Goal: Task Accomplishment & Management: Use online tool/utility

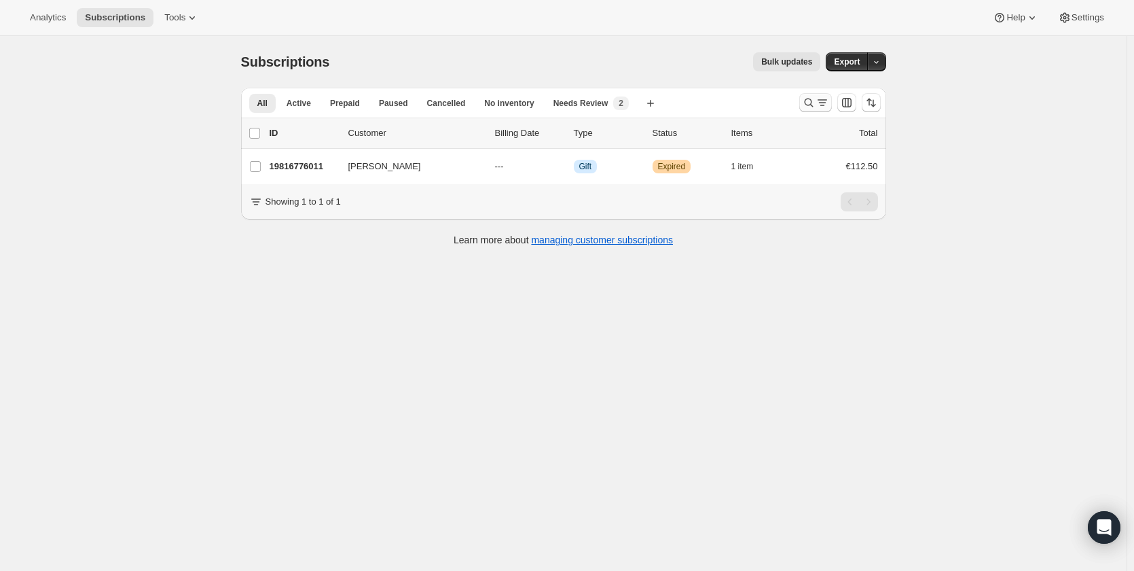
click at [811, 107] on icon "Search and filter results" at bounding box center [809, 103] width 14 height 14
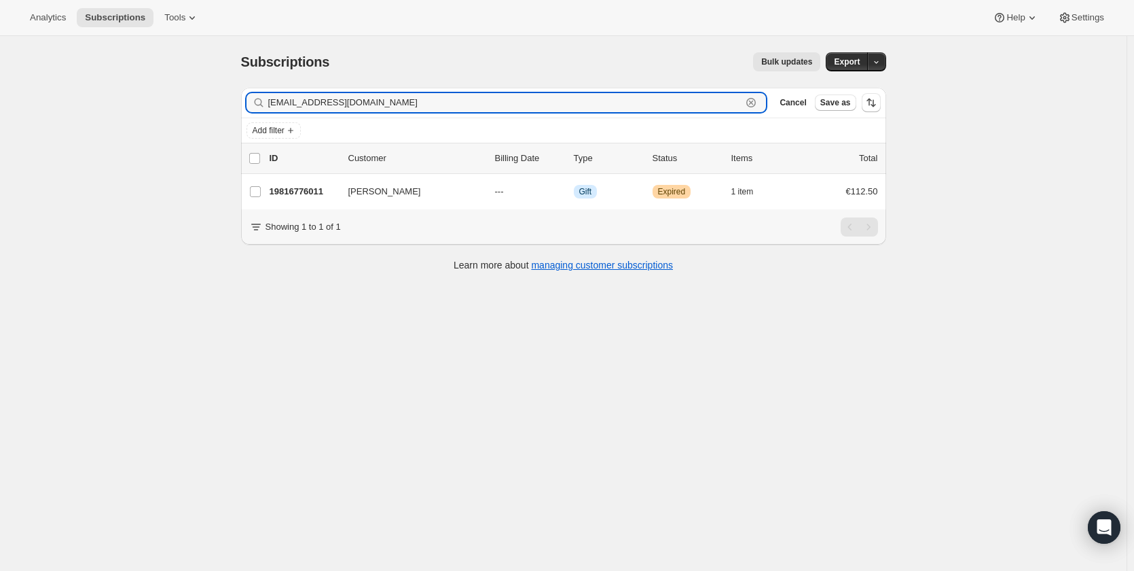
drag, startPoint x: 408, startPoint y: 101, endPoint x: 264, endPoint y: 101, distance: 144.7
click at [264, 101] on div "paulinecorry1@gmail.com Clear" at bounding box center [507, 102] width 520 height 19
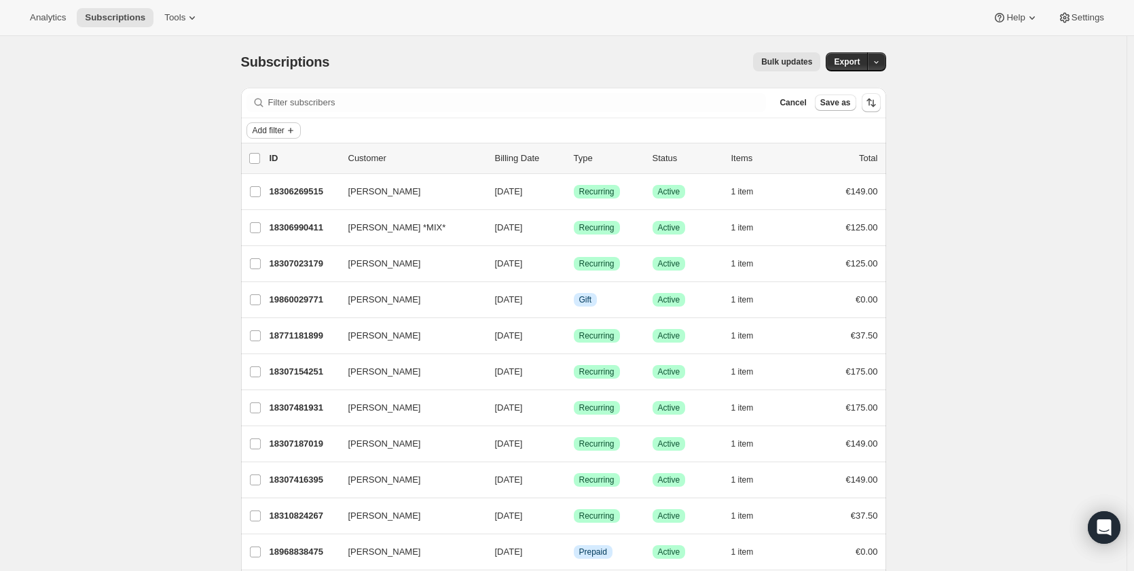
click at [285, 134] on span "Add filter" at bounding box center [269, 130] width 32 height 11
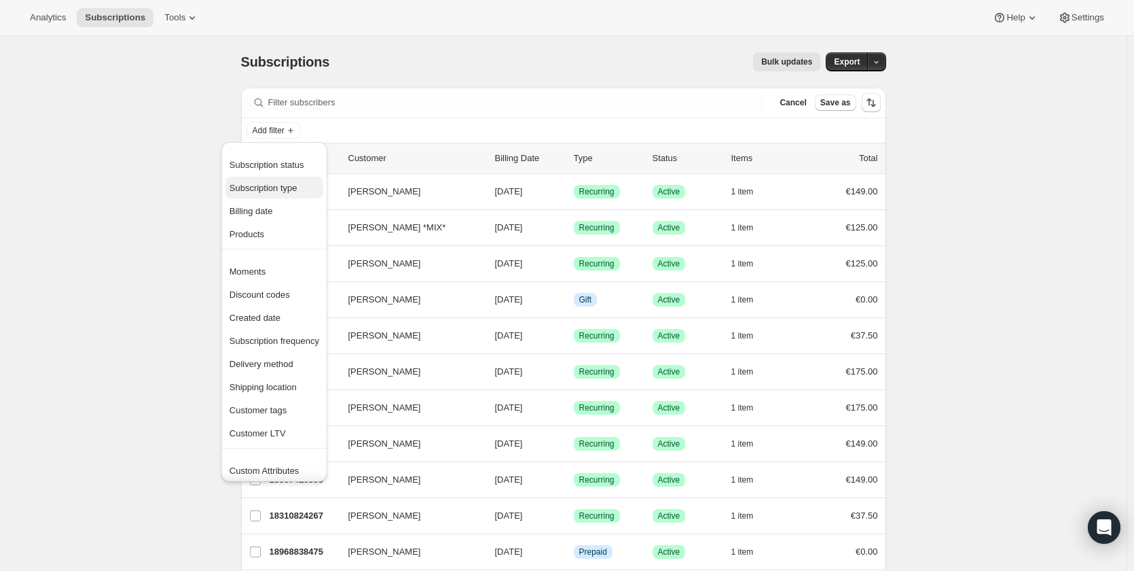
click at [287, 192] on span "Subscription type" at bounding box center [264, 188] width 68 height 10
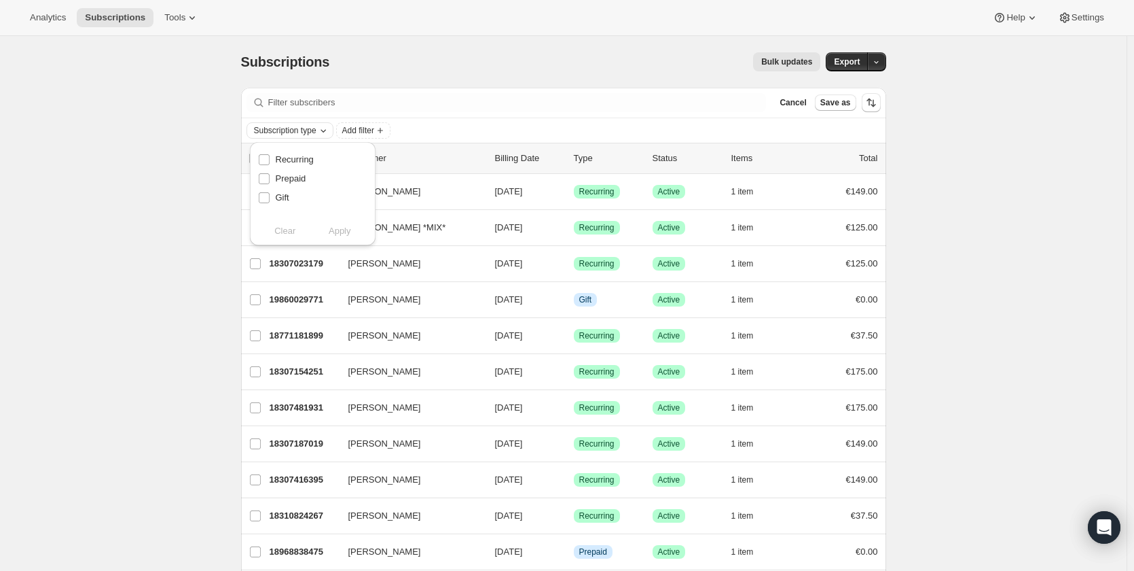
click at [326, 132] on icon "Subscription type" at bounding box center [323, 131] width 5 height 3
click at [349, 128] on span "Add filter" at bounding box center [358, 130] width 32 height 11
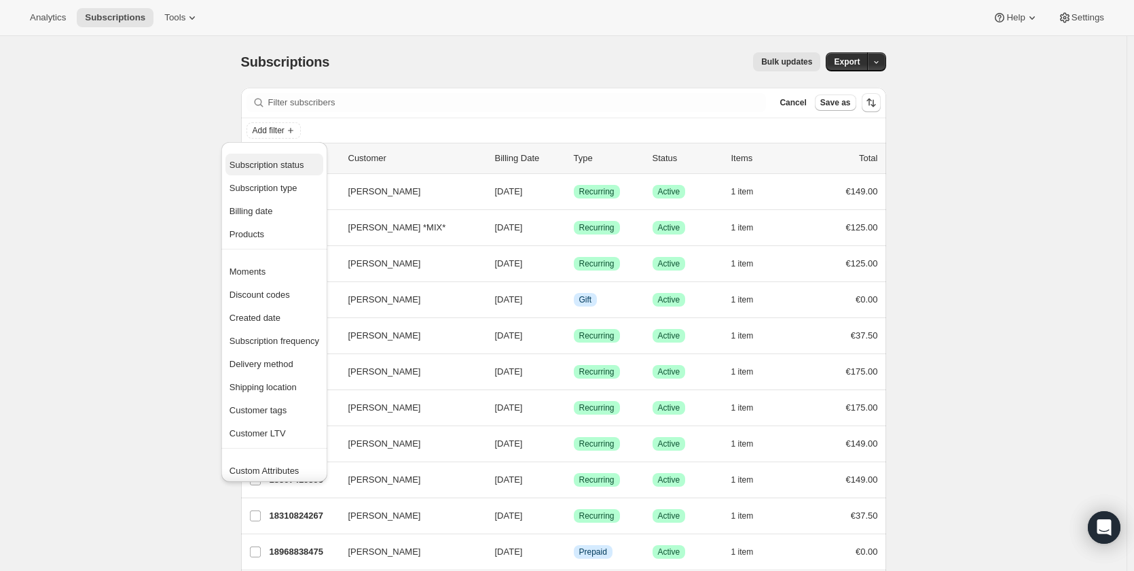
click at [285, 163] on span "Subscription status" at bounding box center [267, 165] width 75 height 10
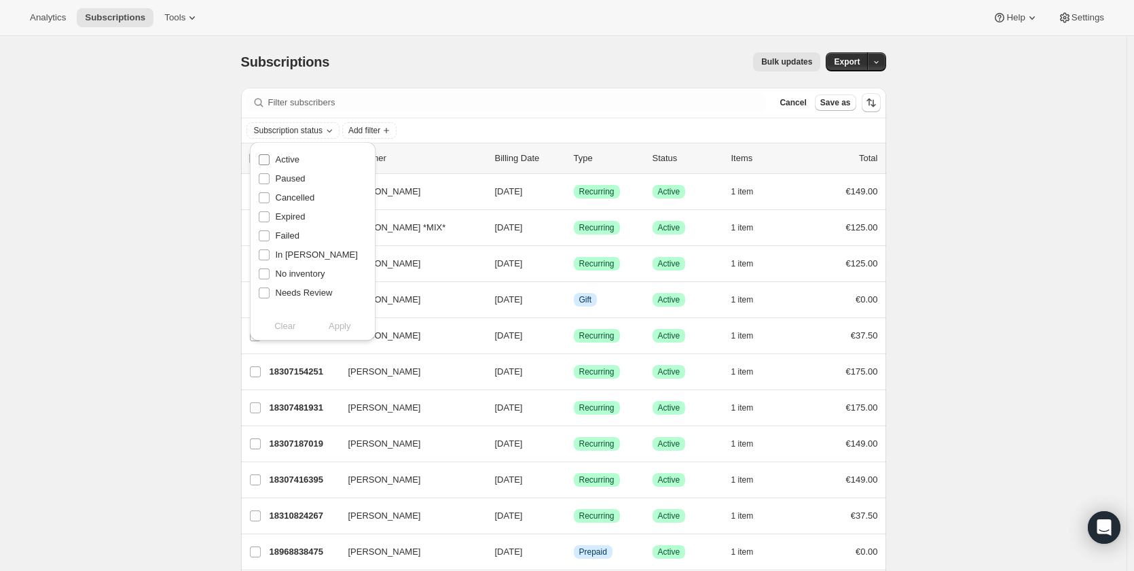
click at [268, 158] on input "Active" at bounding box center [264, 159] width 11 height 11
checkbox input "true"
click at [376, 131] on span "Add filter" at bounding box center [364, 130] width 32 height 11
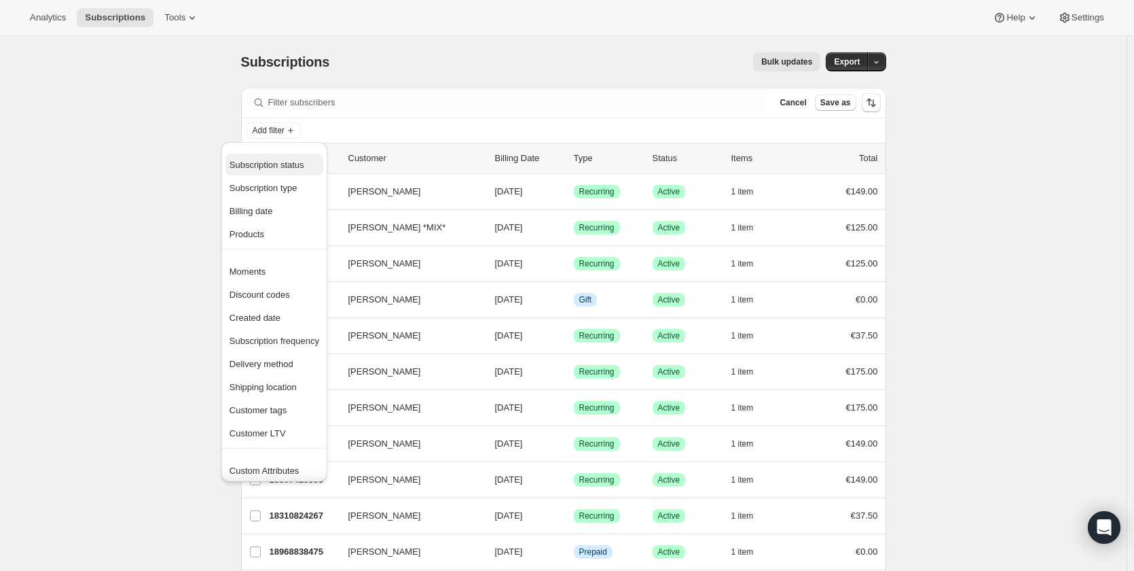
click at [285, 168] on span "Subscription status" at bounding box center [267, 165] width 75 height 10
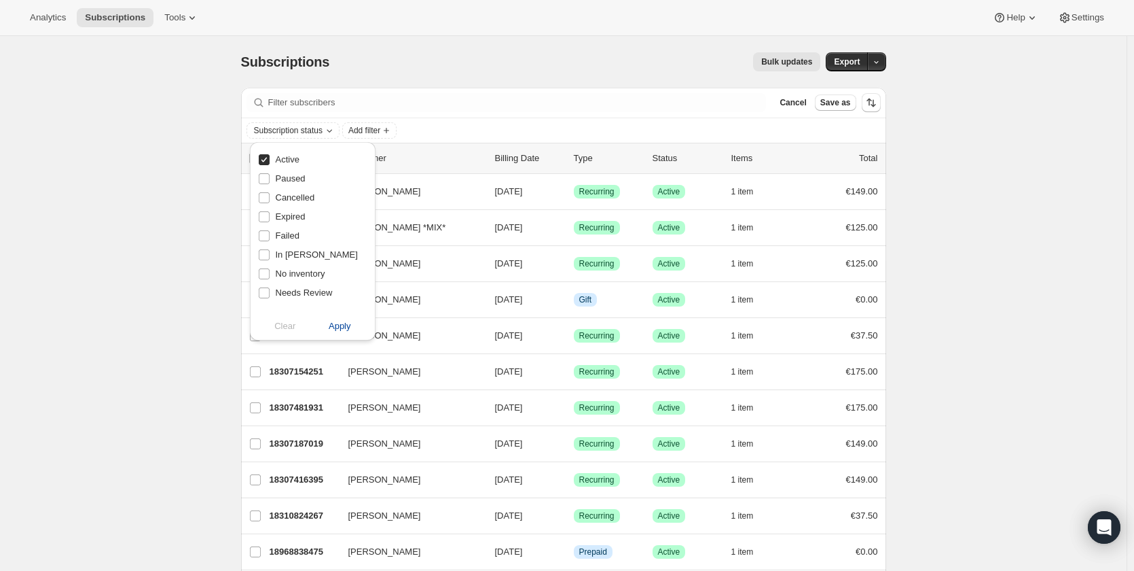
click at [333, 331] on span "Apply" at bounding box center [340, 326] width 22 height 14
click at [374, 128] on span "Add filter" at bounding box center [368, 130] width 32 height 11
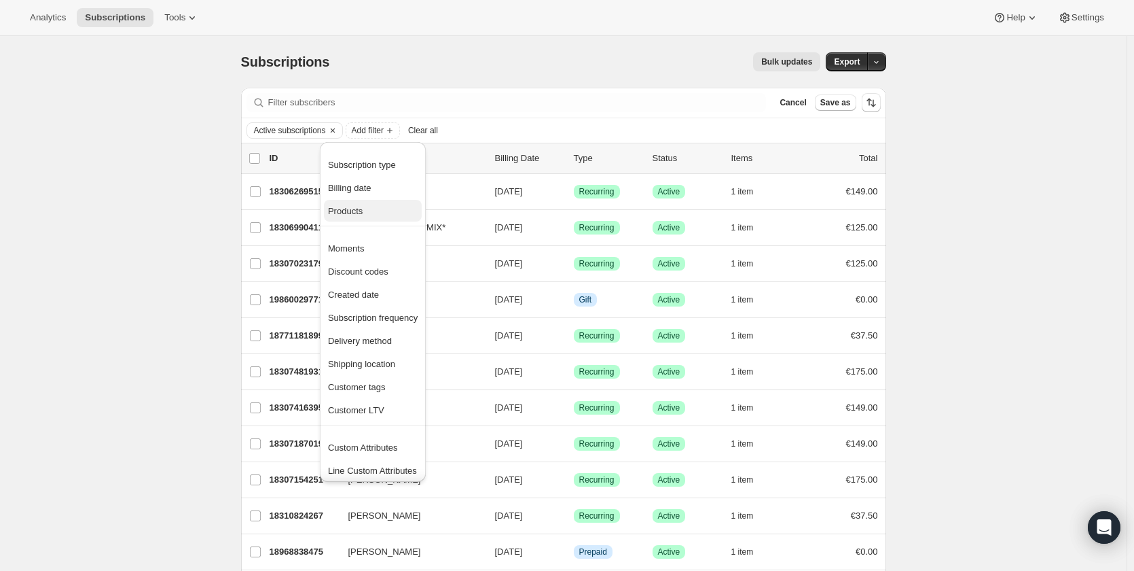
click at [371, 209] on span "Products" at bounding box center [373, 211] width 90 height 14
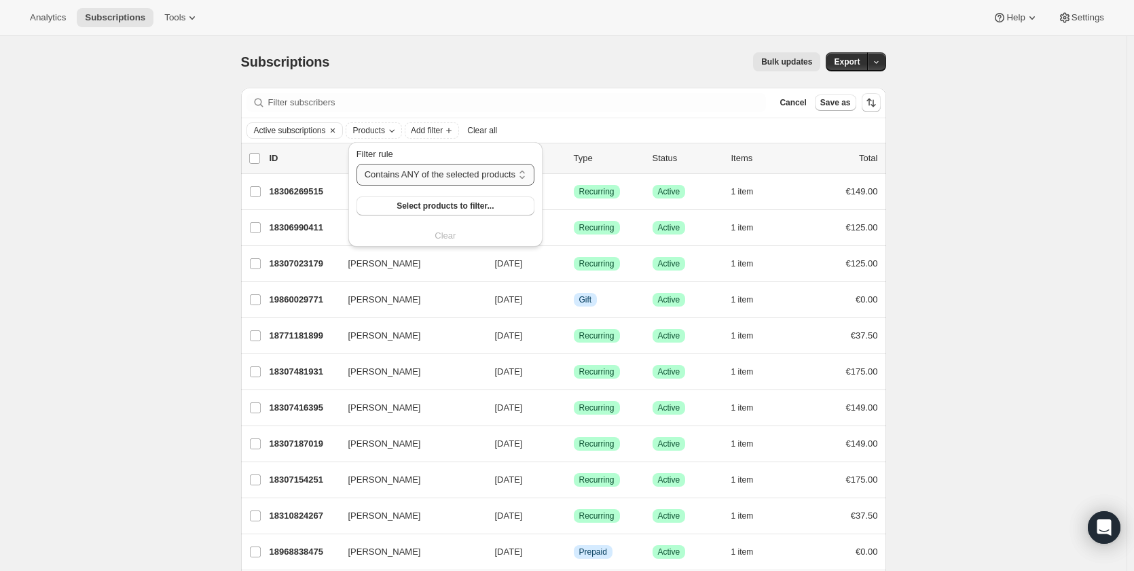
click at [392, 174] on select "Contains ANY of the selected products Contains ALL of the selected products Con…" at bounding box center [446, 175] width 178 height 22
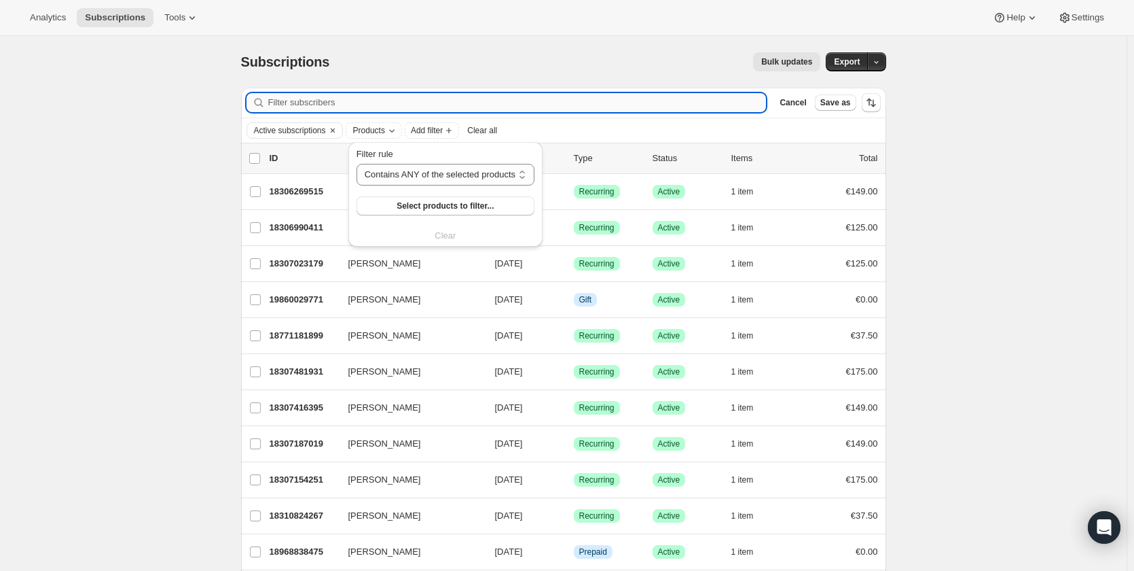
click at [540, 94] on input "Filter subscribers" at bounding box center [517, 102] width 499 height 19
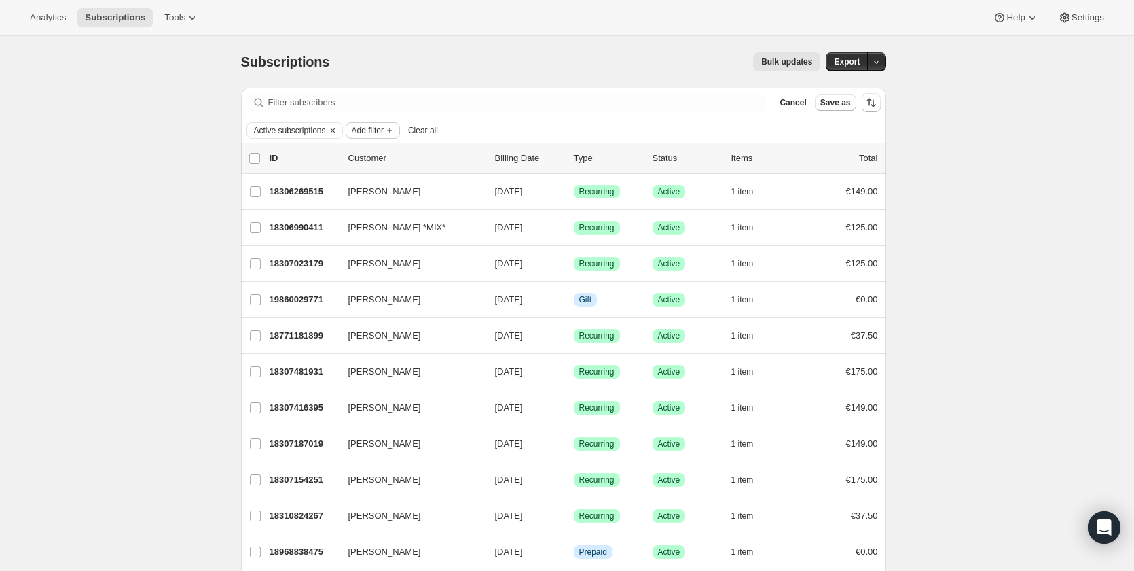
click at [379, 132] on span "Add filter" at bounding box center [368, 130] width 32 height 11
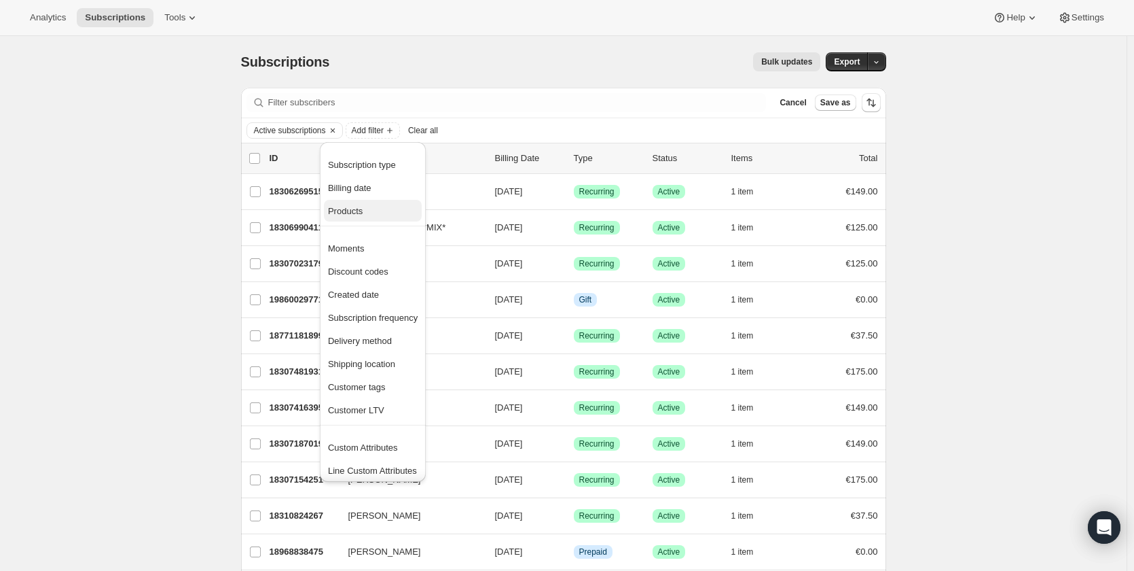
click at [381, 205] on span "Products" at bounding box center [373, 211] width 90 height 14
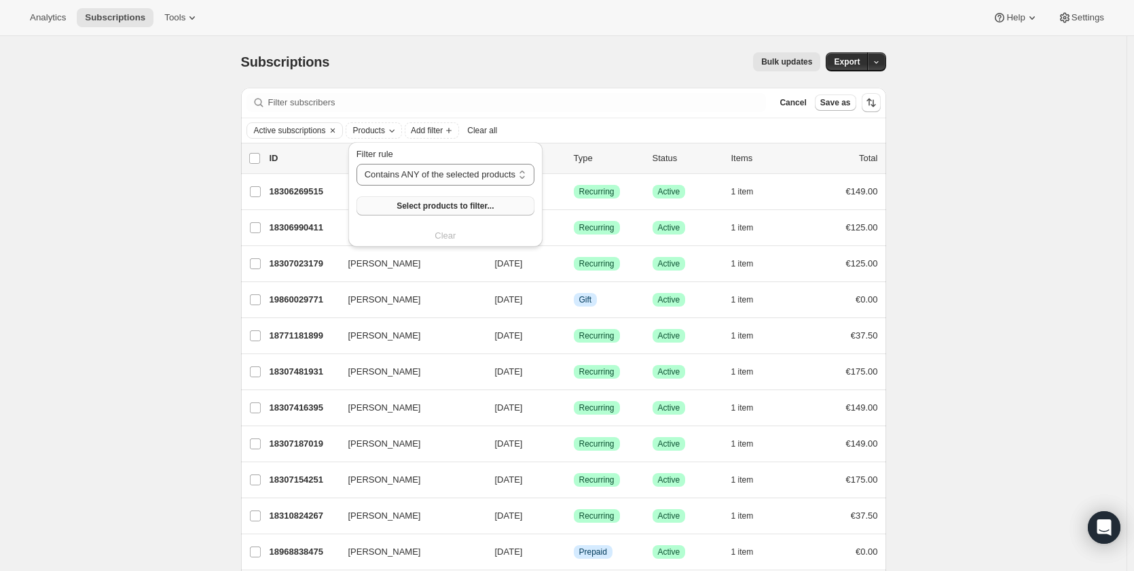
click at [387, 206] on button "Select products to filter..." at bounding box center [446, 205] width 178 height 19
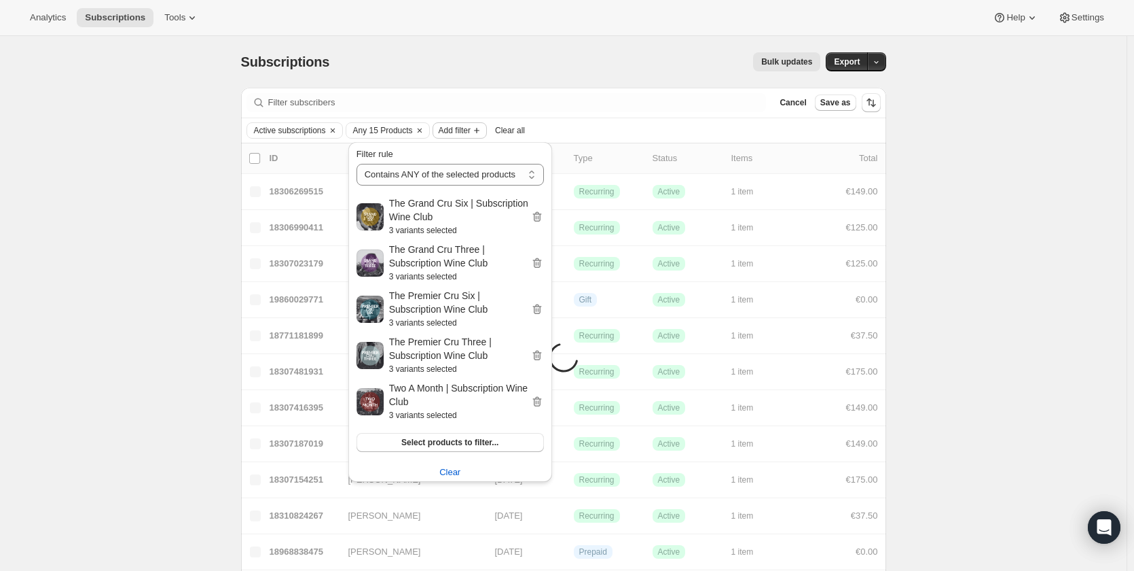
click at [469, 129] on span "Add filter" at bounding box center [455, 130] width 32 height 11
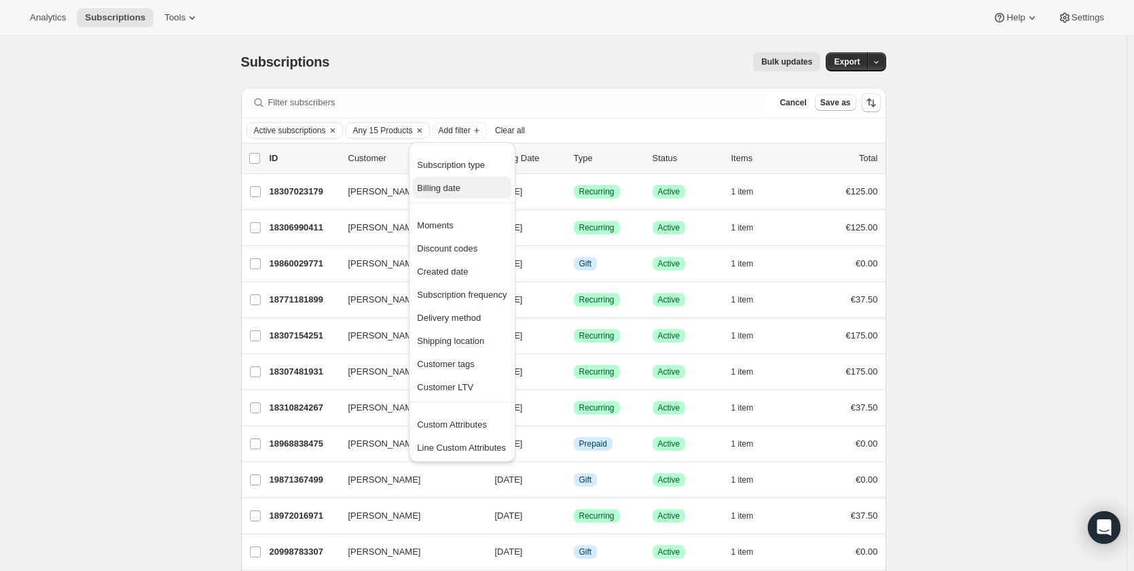
click at [455, 190] on span "Billing date" at bounding box center [438, 188] width 43 height 10
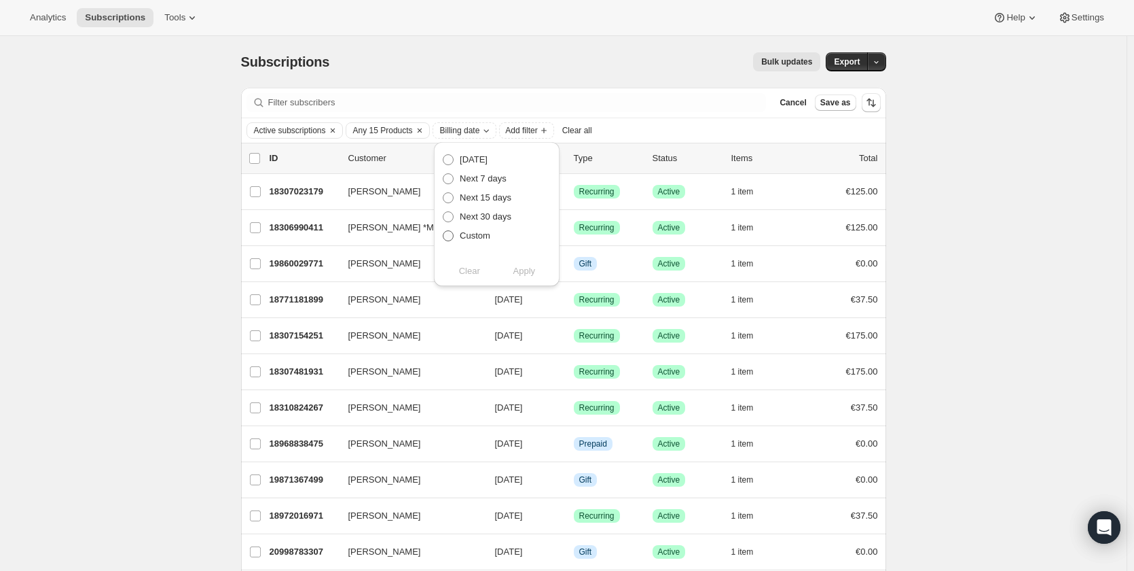
click at [454, 234] on span at bounding box center [448, 236] width 12 height 12
click at [444, 231] on input "Custom" at bounding box center [443, 230] width 1 height 1
radio input "true"
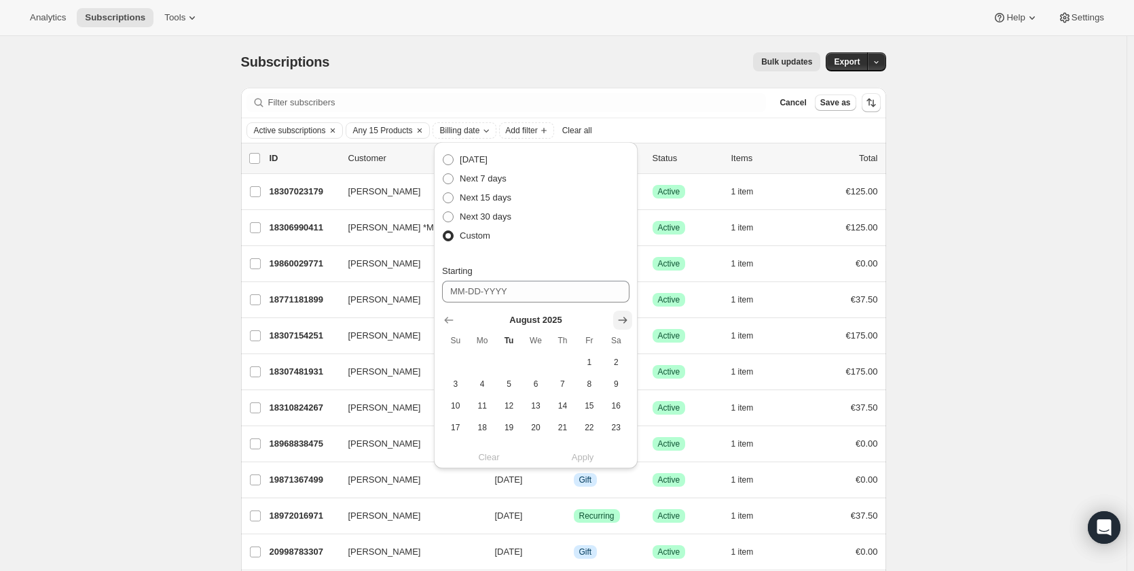
click at [628, 322] on icon "Show next month, September 2025" at bounding box center [623, 320] width 14 height 14
click at [485, 369] on button "1" at bounding box center [482, 362] width 26 height 22
type input "09-01-2025"
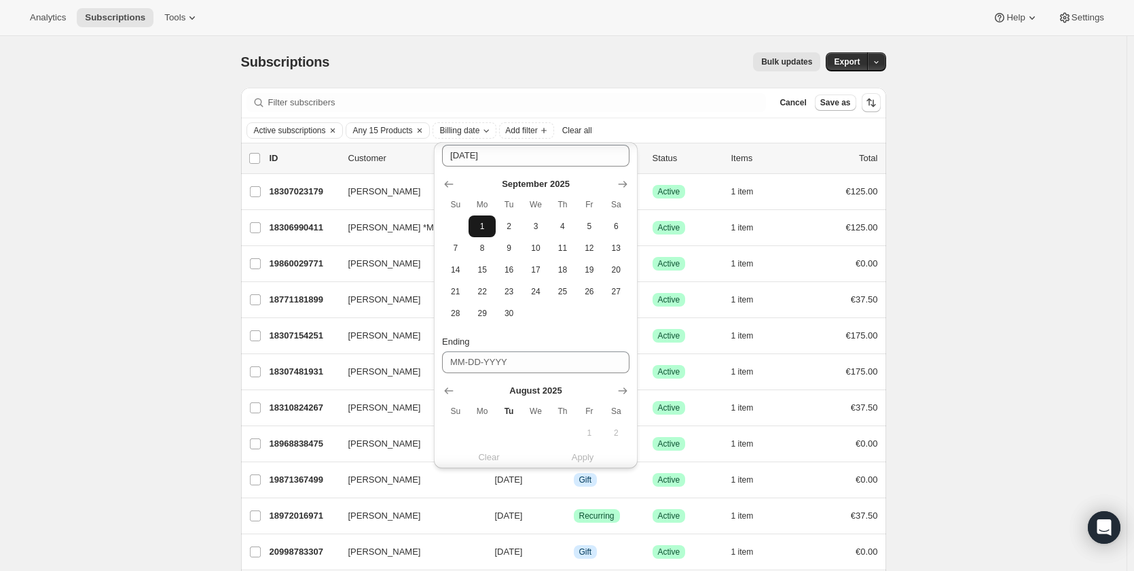
scroll to position [272, 0]
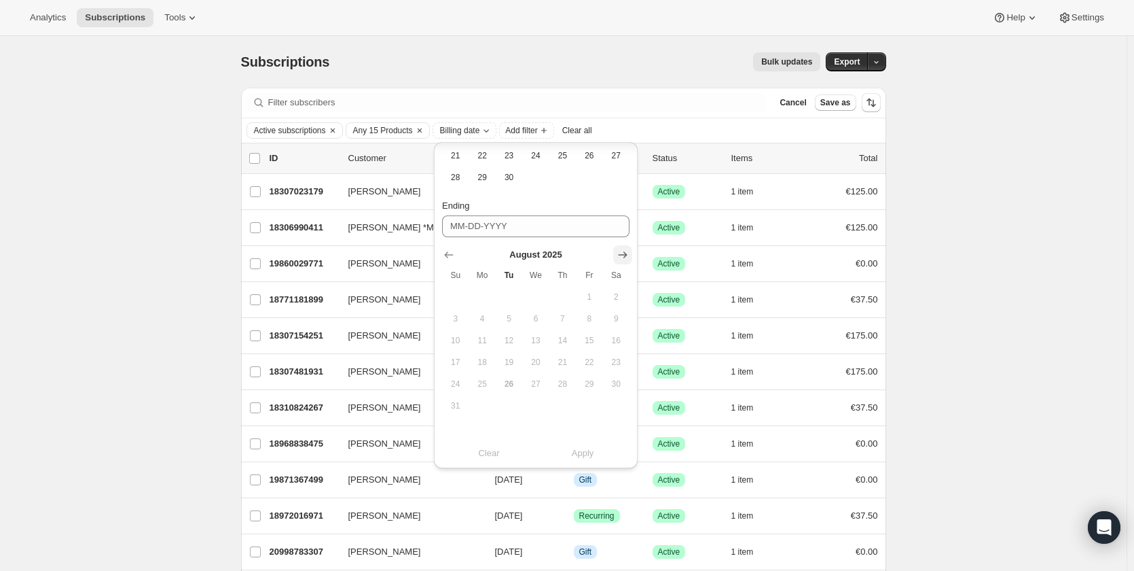
click at [626, 251] on icon "Show next month, September 2025" at bounding box center [623, 255] width 14 height 14
click at [511, 408] on span "30" at bounding box center [509, 405] width 16 height 11
type input "09-30-2025"
click at [575, 449] on span "Apply" at bounding box center [583, 453] width 22 height 14
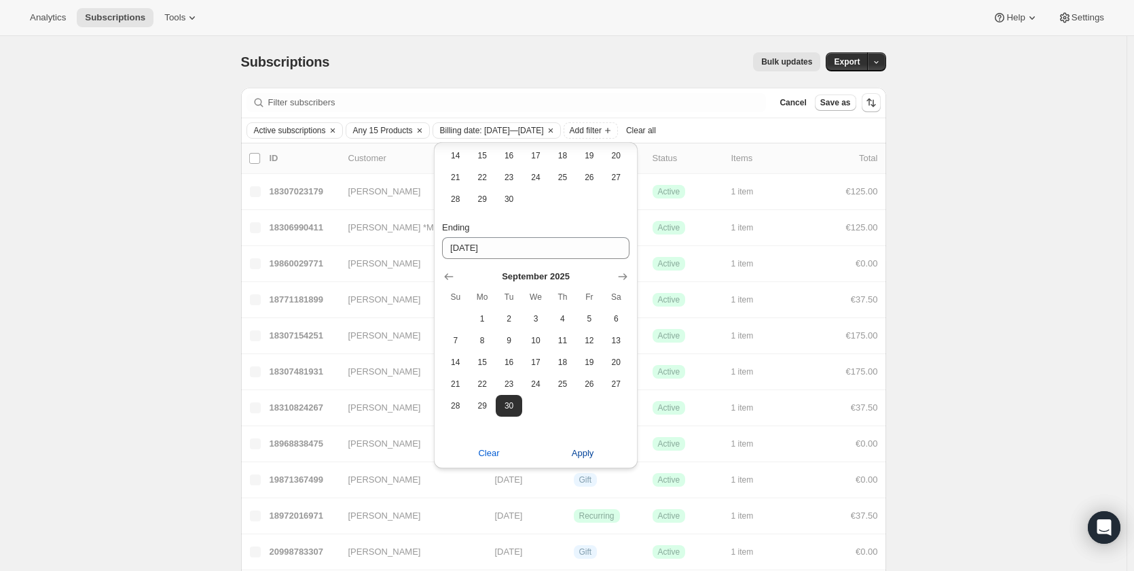
click at [583, 458] on span "Apply" at bounding box center [583, 453] width 22 height 14
click at [854, 65] on span "Export" at bounding box center [847, 61] width 26 height 11
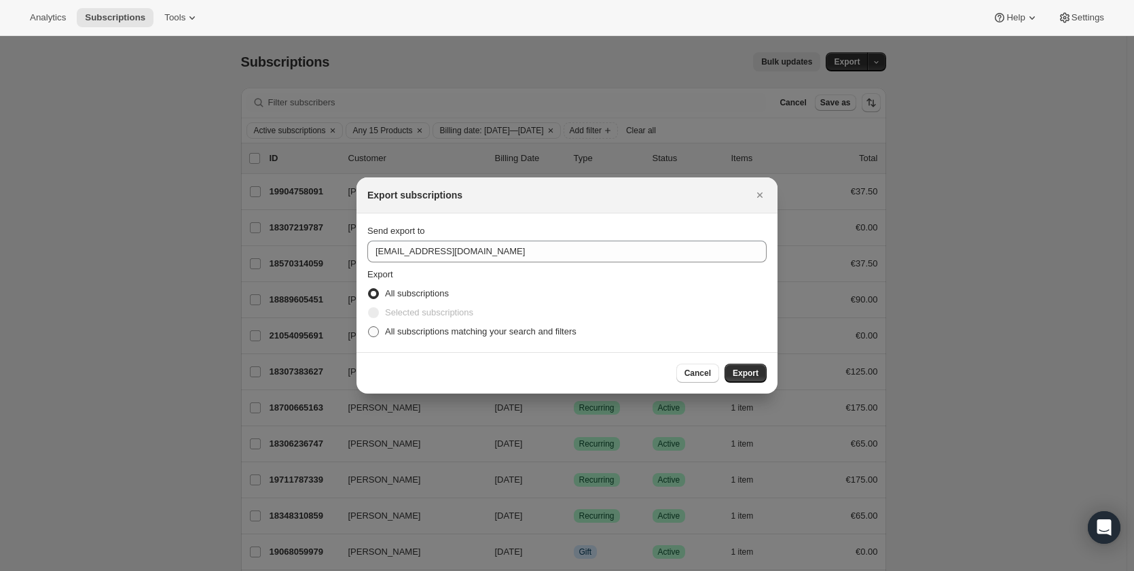
click at [371, 329] on span ":ra:" at bounding box center [373, 331] width 11 height 11
click at [369, 327] on input "All subscriptions matching your search and filters" at bounding box center [368, 326] width 1 height 1
radio input "true"
click at [742, 367] on button "Export" at bounding box center [746, 372] width 42 height 19
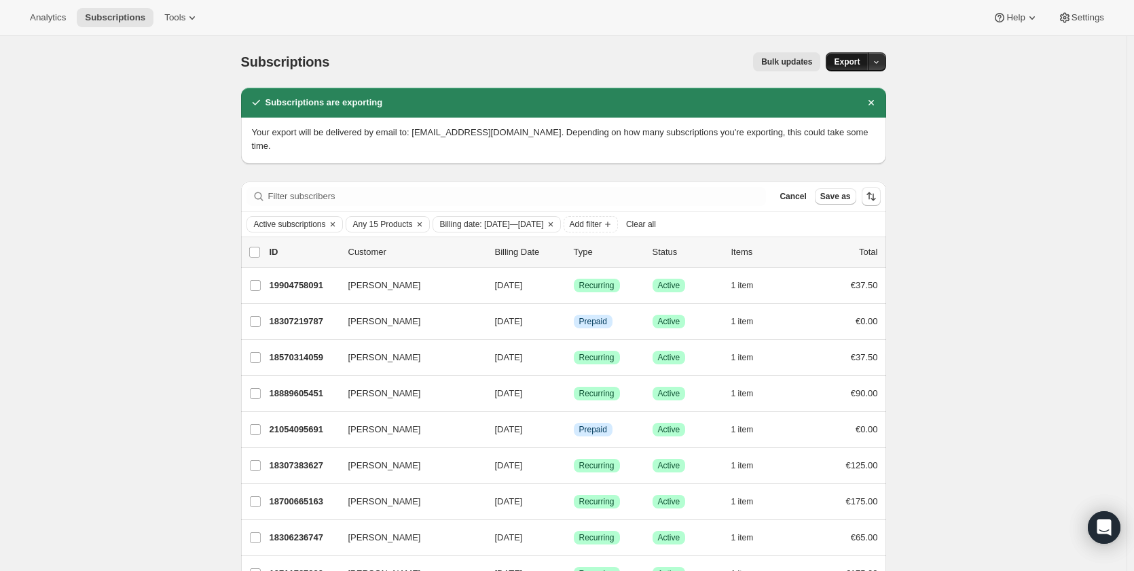
click at [852, 59] on span "Export" at bounding box center [847, 61] width 26 height 11
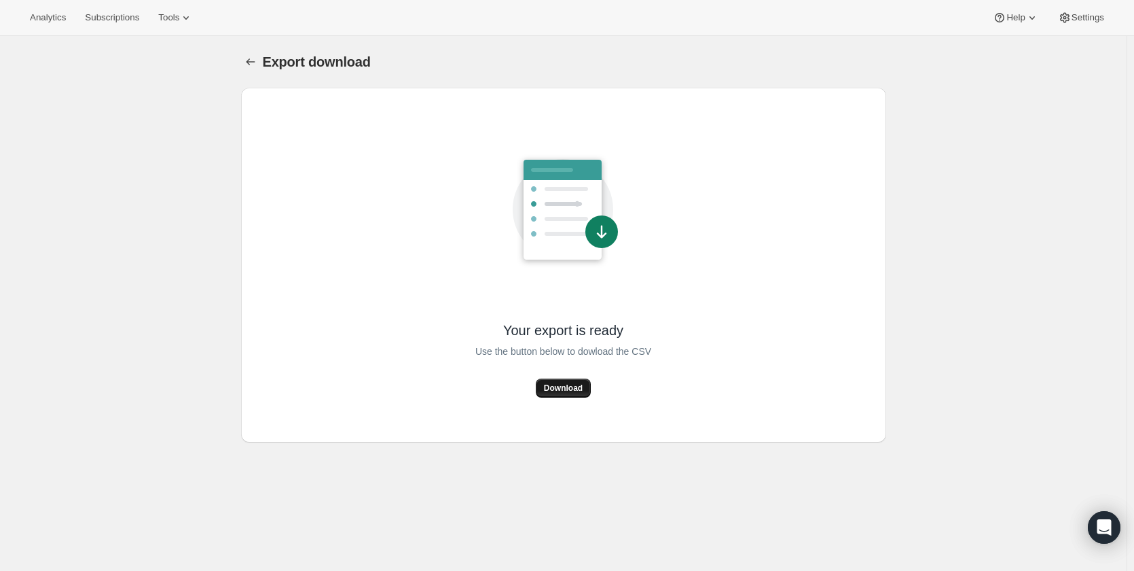
click at [588, 390] on button "Download" at bounding box center [563, 387] width 55 height 19
